Goal: Task Accomplishment & Management: Manage account settings

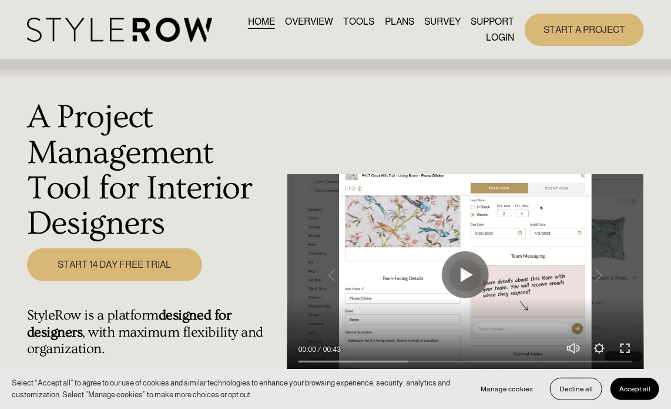
click at [504, 44] on link "LOGIN" at bounding box center [500, 38] width 28 height 16
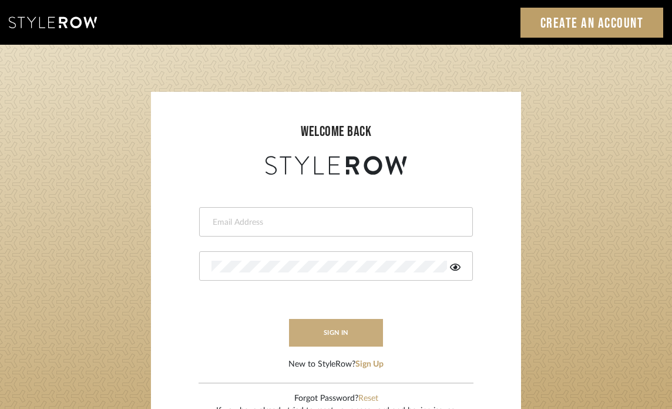
type input "lisaf@fontaine-ds.com"
click at [338, 343] on button "sign in" at bounding box center [336, 333] width 94 height 28
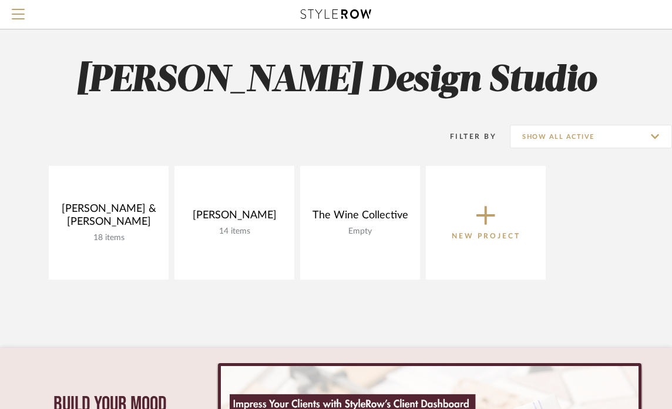
click at [478, 214] on icon at bounding box center [486, 215] width 19 height 25
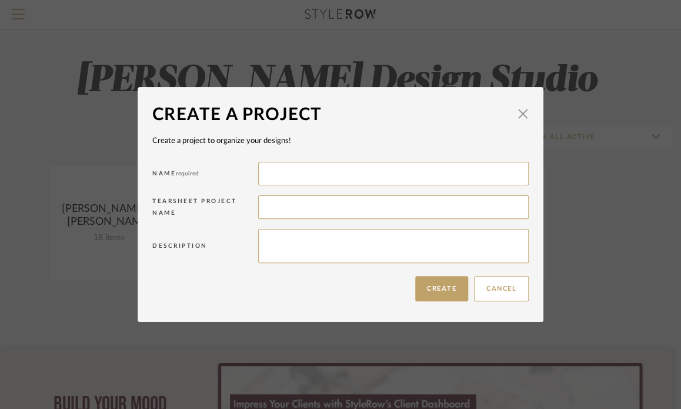
drag, startPoint x: 288, startPoint y: 170, endPoint x: 311, endPoint y: 148, distance: 32.0
click at [292, 165] on input at bounding box center [393, 174] width 270 height 24
type input "M"
type input "Amini, Mona"
drag, startPoint x: 345, startPoint y: 242, endPoint x: 353, endPoint y: 215, distance: 28.3
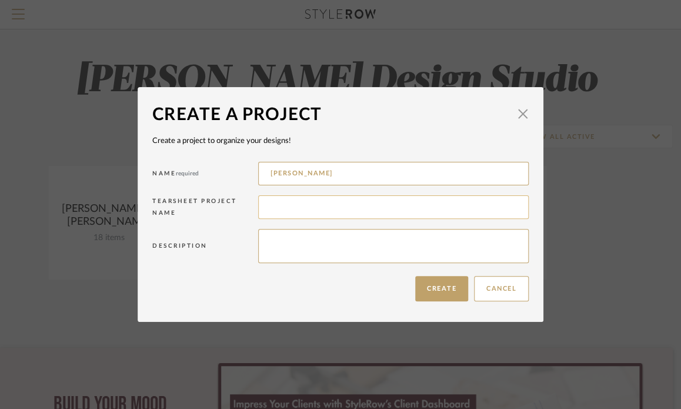
click at [345, 242] on textarea at bounding box center [393, 246] width 270 height 34
type textarea "Content Room"
click at [449, 288] on button "Create" at bounding box center [441, 288] width 53 height 25
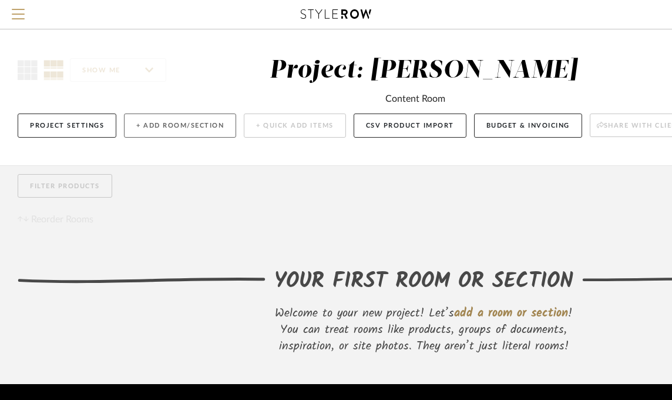
click at [174, 123] on button "+ Add Room/Section" at bounding box center [180, 125] width 112 height 24
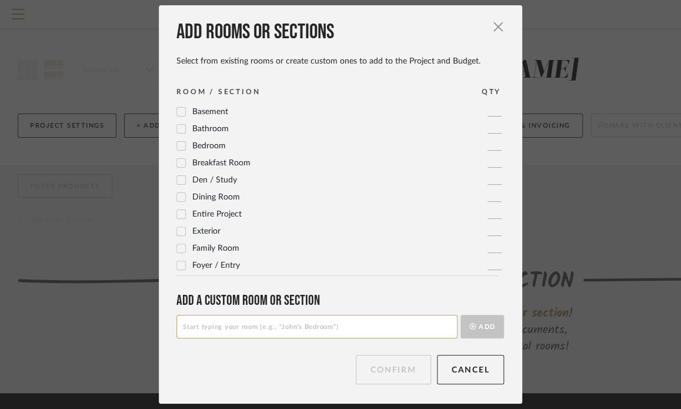
click at [229, 319] on input at bounding box center [316, 326] width 281 height 24
type input "Content Room"
click at [478, 330] on button "Add" at bounding box center [481, 326] width 43 height 24
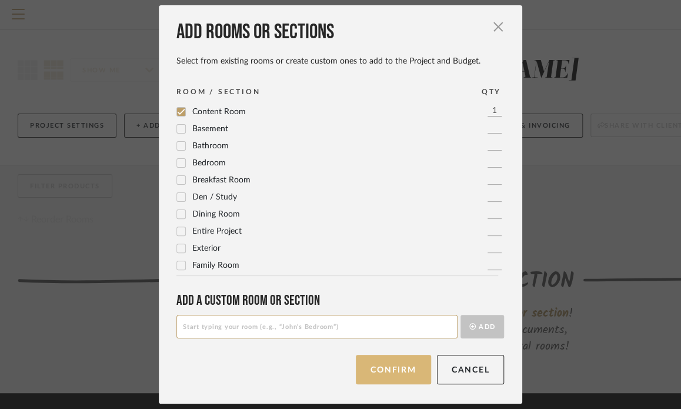
click at [387, 364] on button "Confirm" at bounding box center [393, 368] width 75 height 29
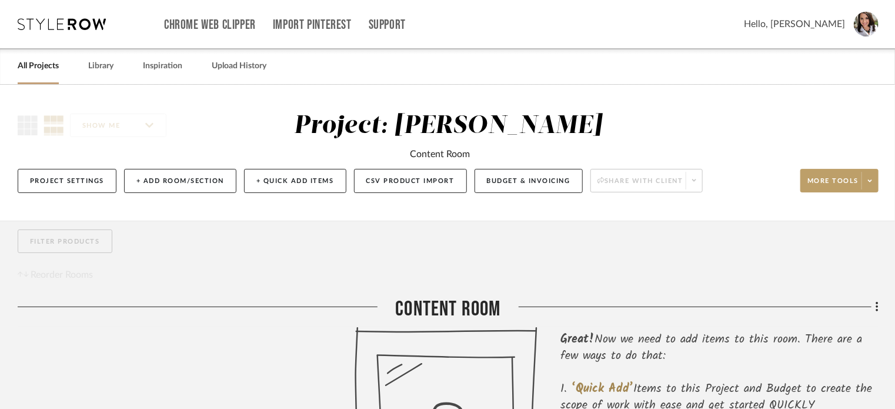
click at [33, 72] on link "All Projects" at bounding box center [38, 66] width 41 height 16
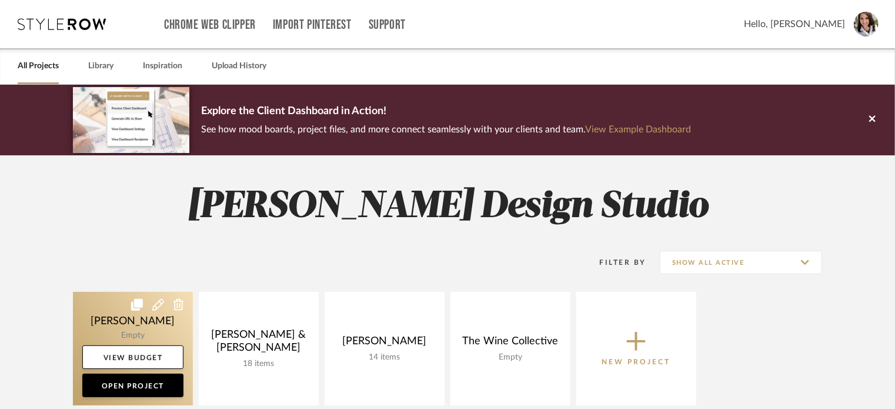
click at [146, 309] on link at bounding box center [133, 348] width 120 height 113
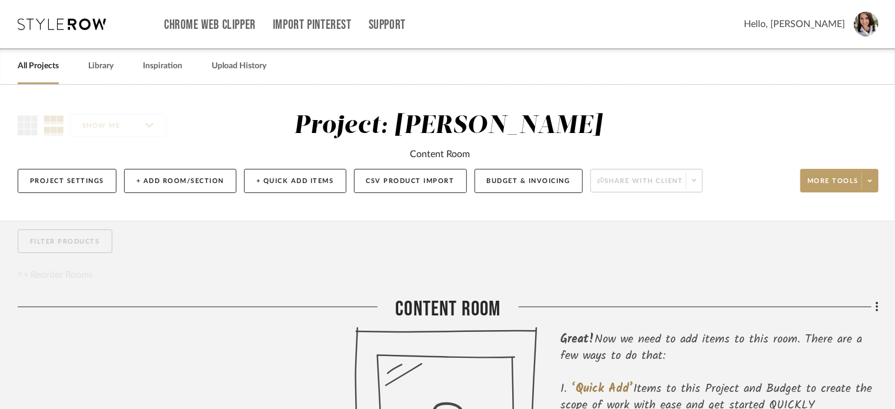
click at [680, 27] on span "Hello, Lisa" at bounding box center [794, 24] width 101 height 14
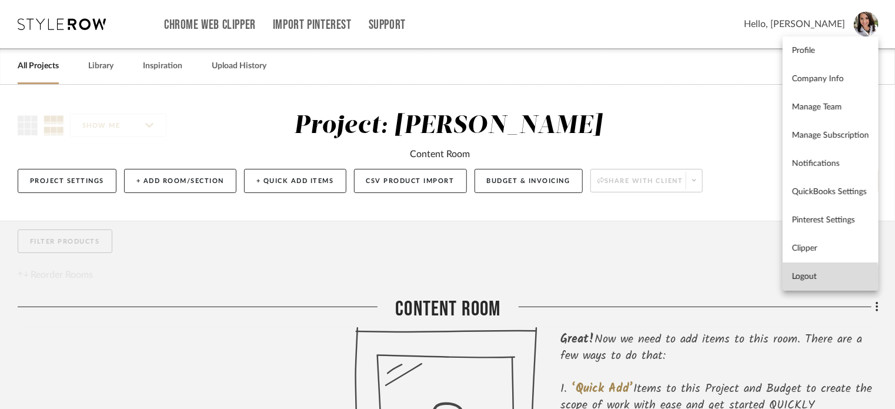
click at [680, 278] on span "Logout" at bounding box center [830, 277] width 77 height 10
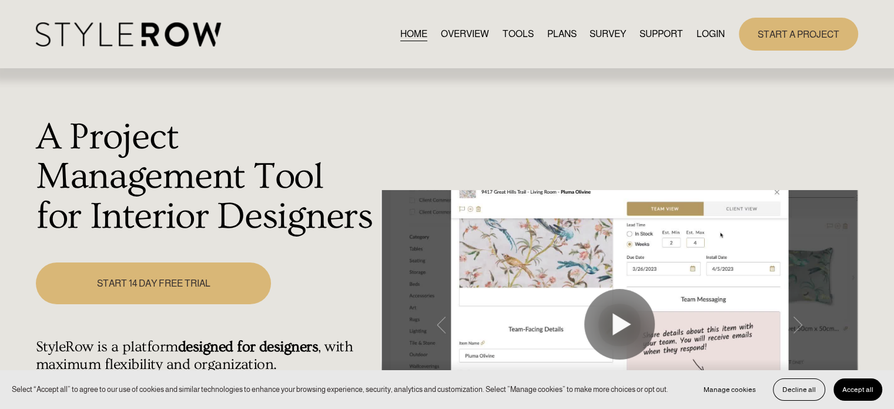
click at [708, 36] on link "LOGIN" at bounding box center [711, 34] width 28 height 16
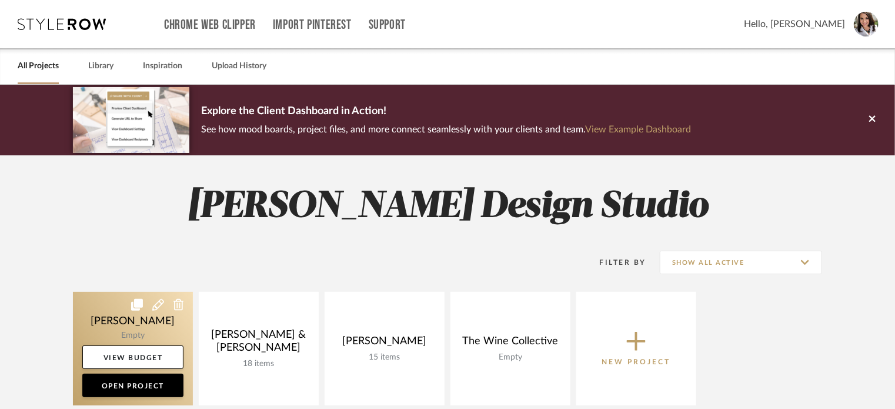
scroll to position [118, 0]
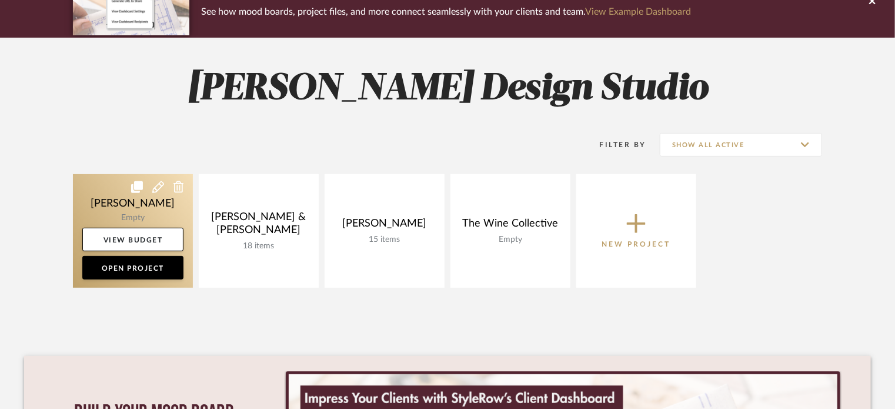
click at [103, 197] on link at bounding box center [133, 230] width 120 height 113
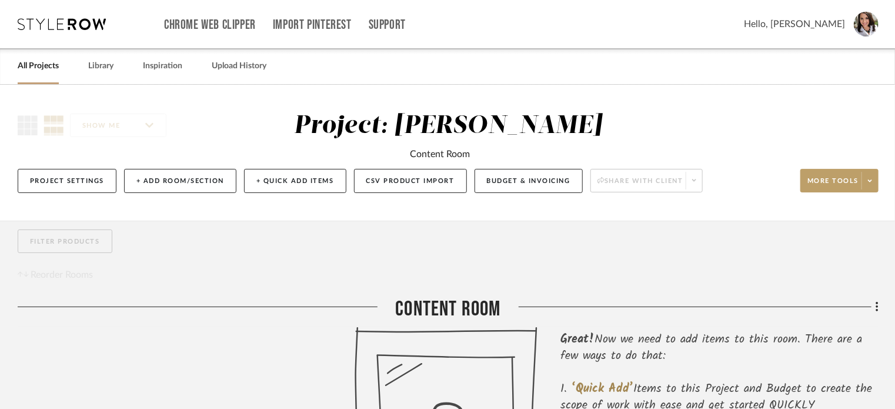
click at [840, 28] on span "Hello, Lisa" at bounding box center [794, 24] width 101 height 14
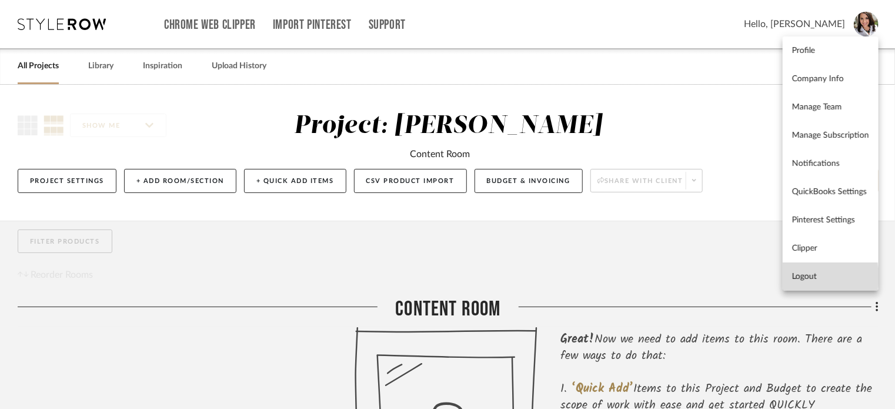
click at [804, 277] on span "Logout" at bounding box center [830, 277] width 77 height 10
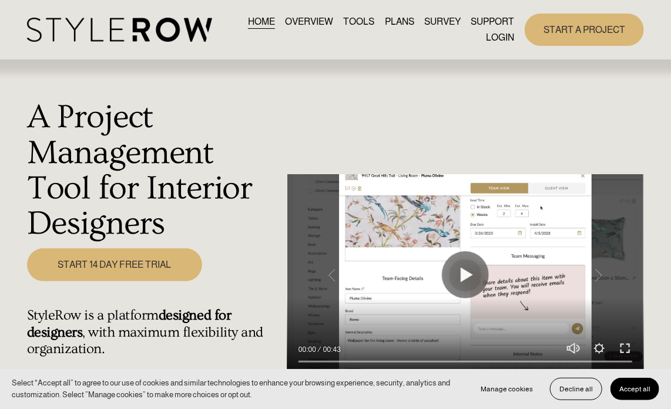
click at [513, 35] on link "LOGIN" at bounding box center [500, 38] width 28 height 16
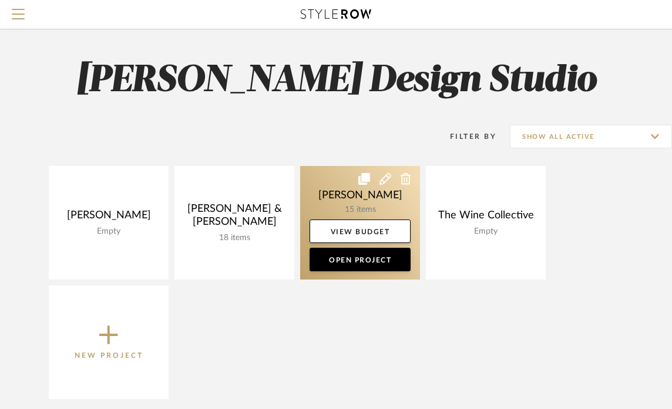
click at [325, 193] on link at bounding box center [360, 222] width 120 height 113
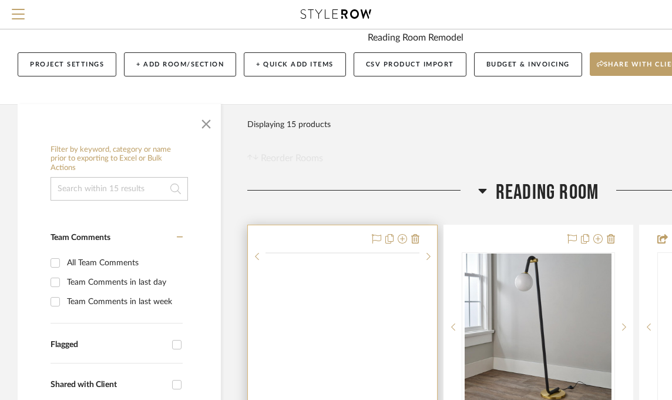
scroll to position [176, 0]
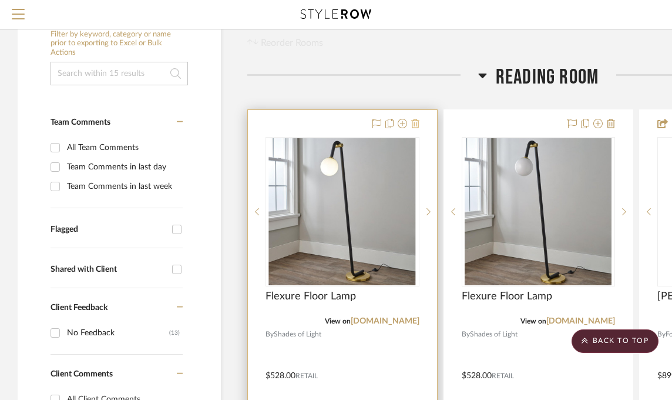
click at [416, 124] on icon at bounding box center [415, 123] width 8 height 9
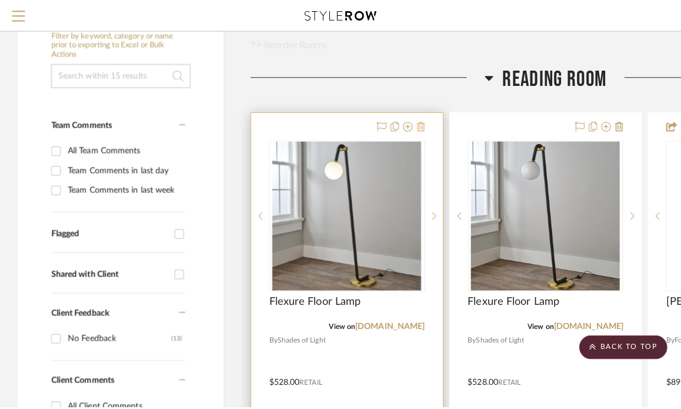
scroll to position [0, 0]
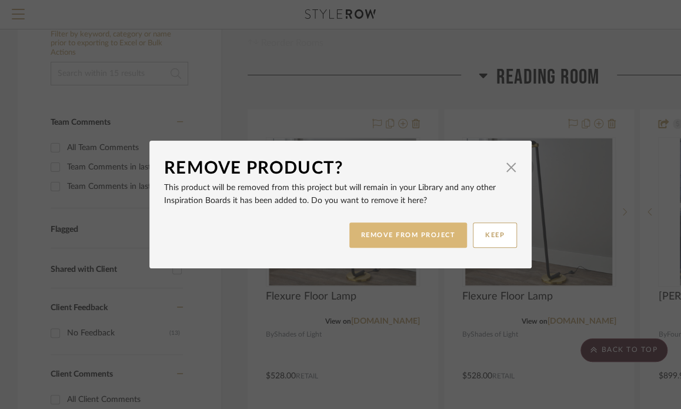
click at [424, 234] on button "REMOVE FROM PROJECT" at bounding box center [408, 234] width 118 height 25
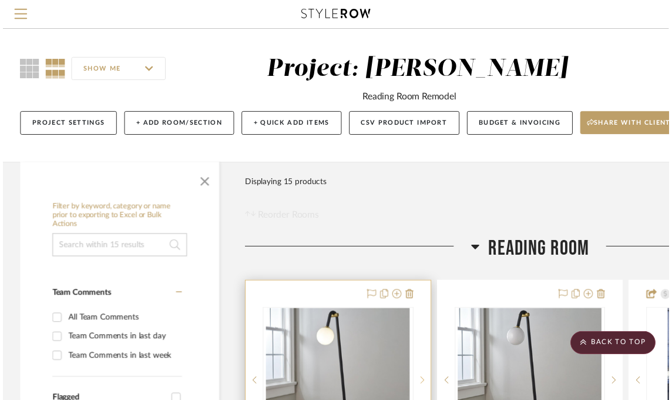
scroll to position [176, 0]
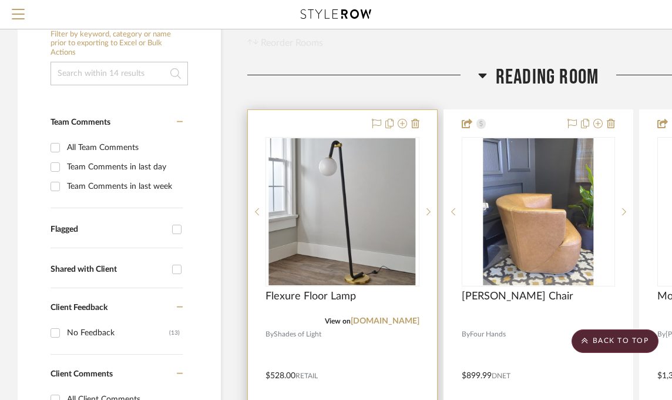
click at [422, 119] on div at bounding box center [342, 367] width 189 height 514
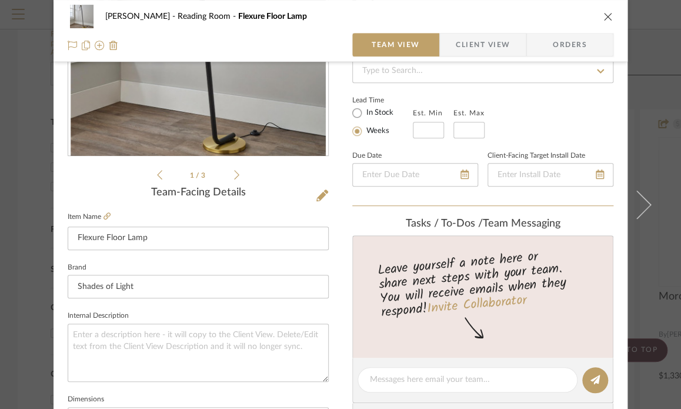
scroll to position [235, 0]
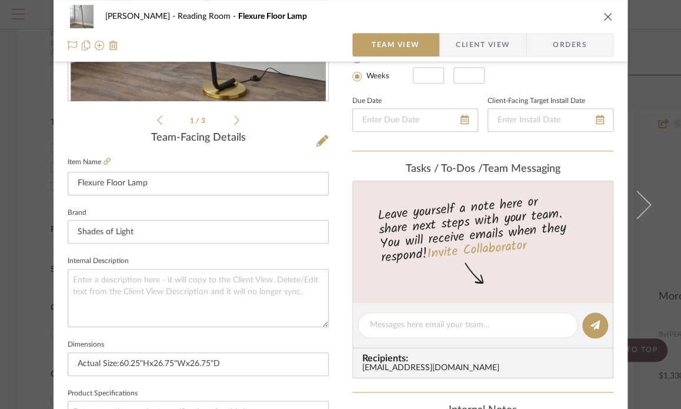
click at [603, 16] on icon "close" at bounding box center [607, 16] width 9 height 9
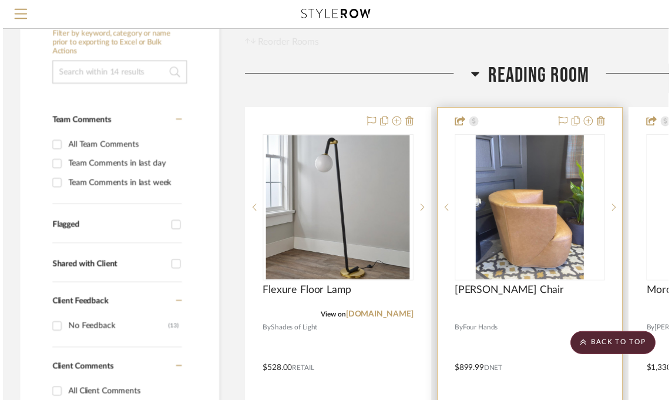
scroll to position [176, 0]
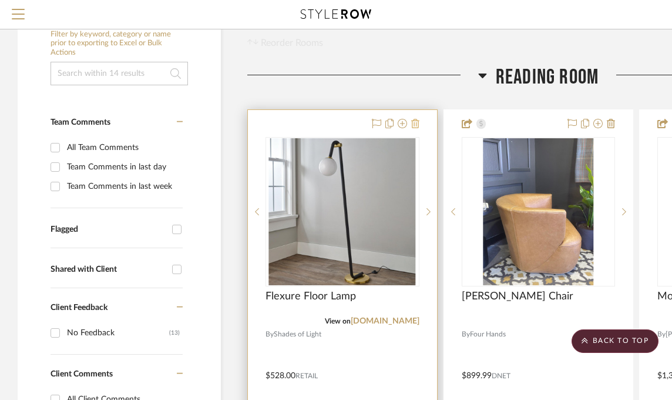
click at [417, 125] on icon at bounding box center [415, 123] width 8 height 9
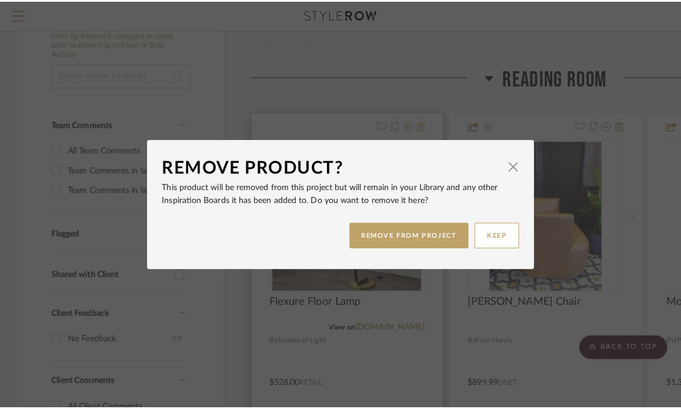
scroll to position [0, 0]
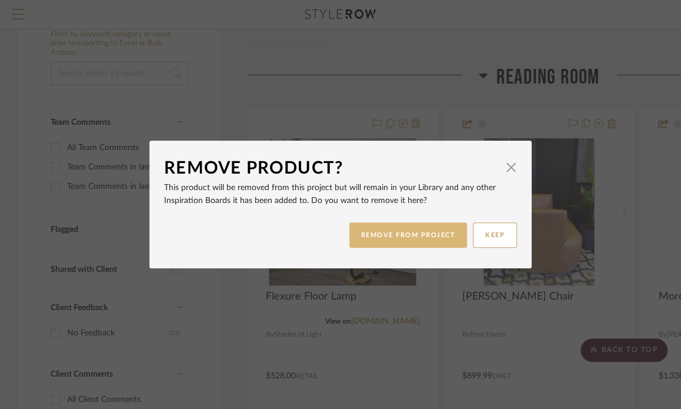
click at [372, 232] on button "REMOVE FROM PROJECT" at bounding box center [408, 234] width 118 height 25
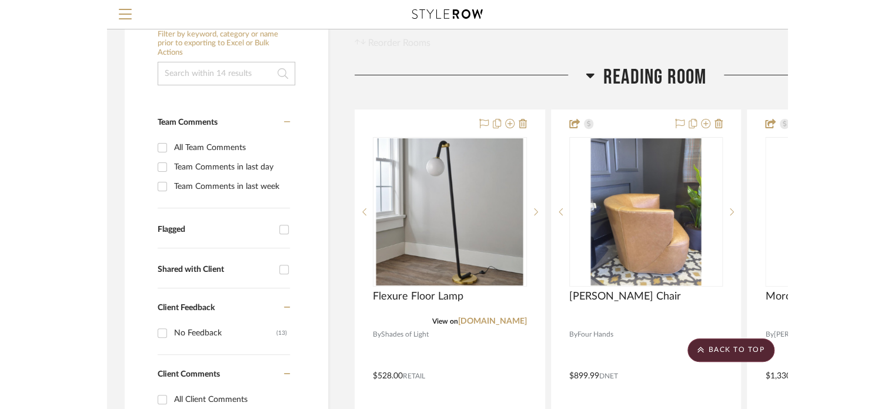
scroll to position [176, 0]
